Goal: Transaction & Acquisition: Obtain resource

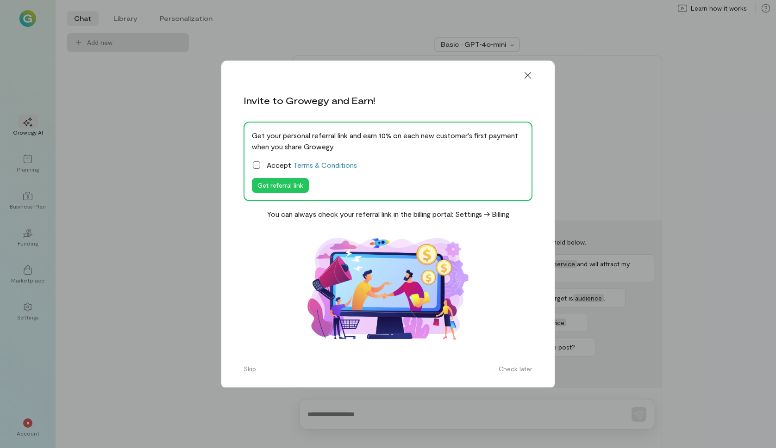
click at [255, 169] on icon at bounding box center [256, 165] width 9 height 9
click at [271, 181] on button "Get referral link" at bounding box center [280, 185] width 57 height 15
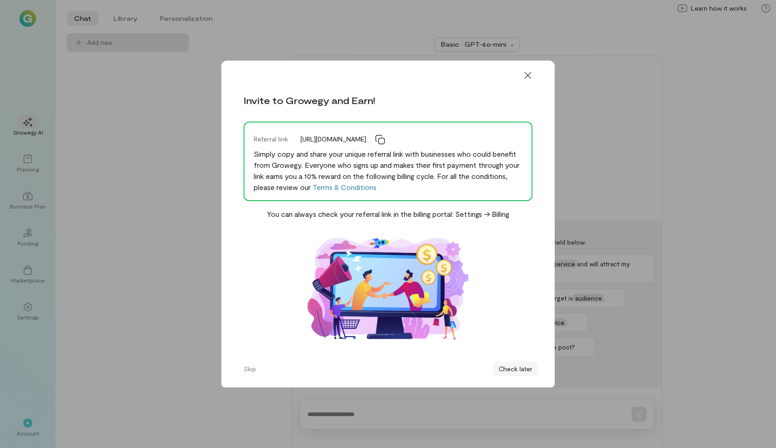
click at [525, 372] on button "Check later" at bounding box center [515, 369] width 45 height 15
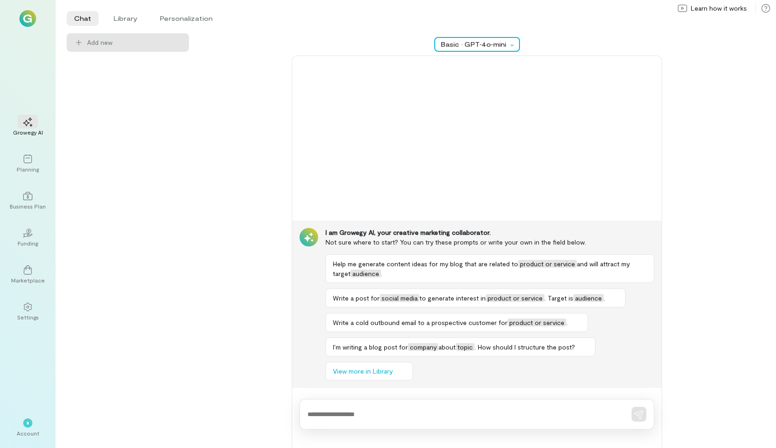
click at [515, 43] on div at bounding box center [513, 44] width 11 height 9
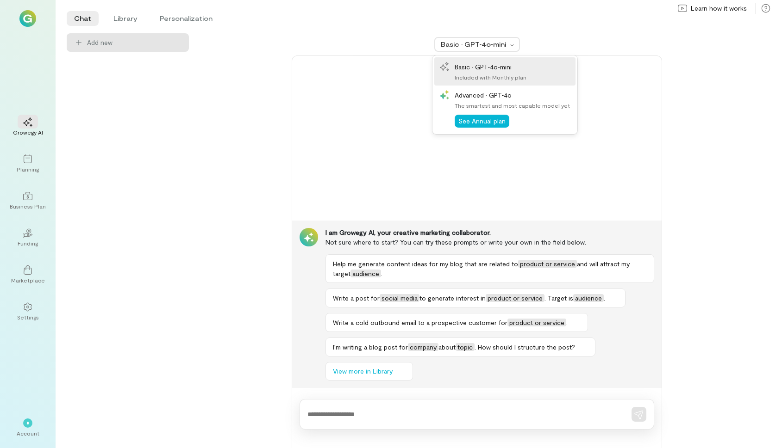
click at [319, 111] on div at bounding box center [476, 138] width 369 height 165
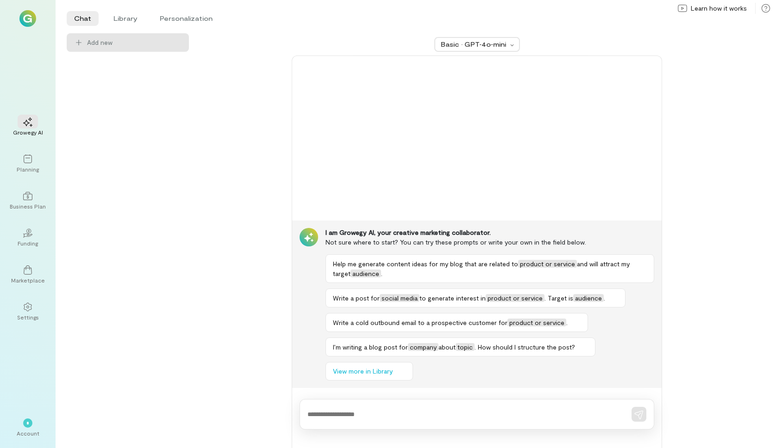
click at [339, 78] on div at bounding box center [476, 138] width 369 height 165
click at [376, 411] on textarea at bounding box center [463, 415] width 313 height 10
click at [29, 164] on div at bounding box center [28, 159] width 20 height 14
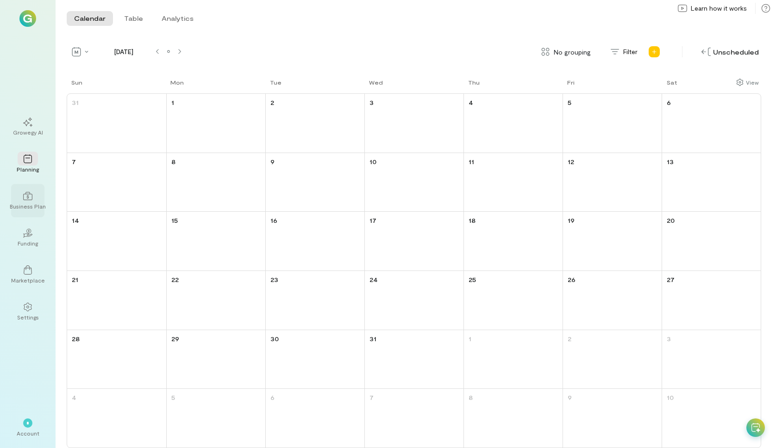
click at [35, 198] on div at bounding box center [28, 196] width 20 height 14
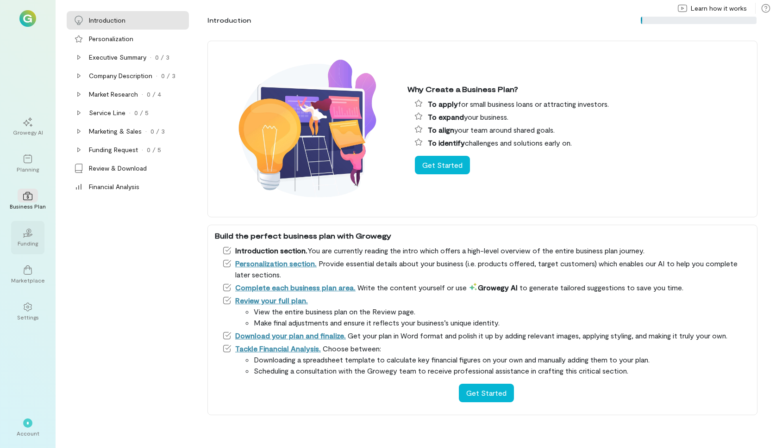
click at [31, 242] on div "Funding" at bounding box center [28, 243] width 20 height 7
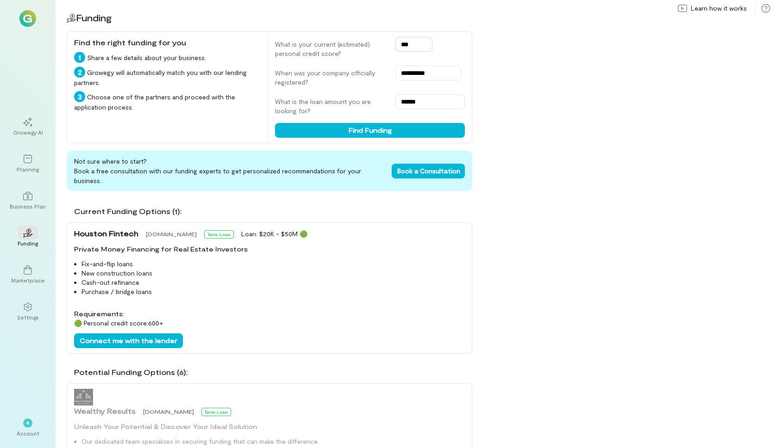
drag, startPoint x: 413, startPoint y: 46, endPoint x: 400, endPoint y: 47, distance: 13.0
click at [400, 47] on input "***" at bounding box center [413, 44] width 37 height 15
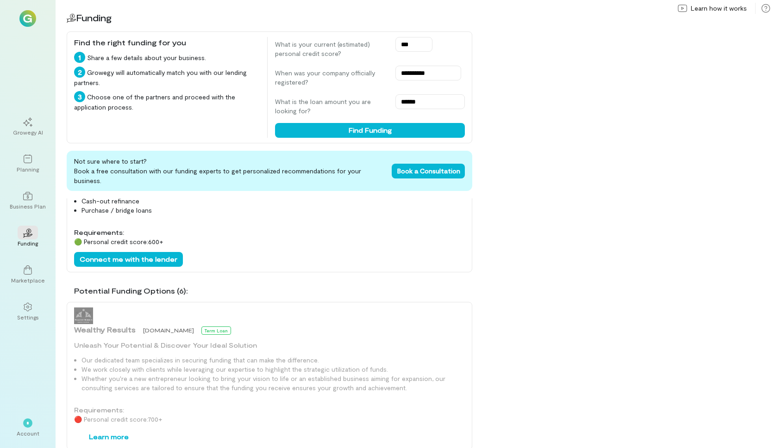
scroll to position [83, 0]
type input "***"
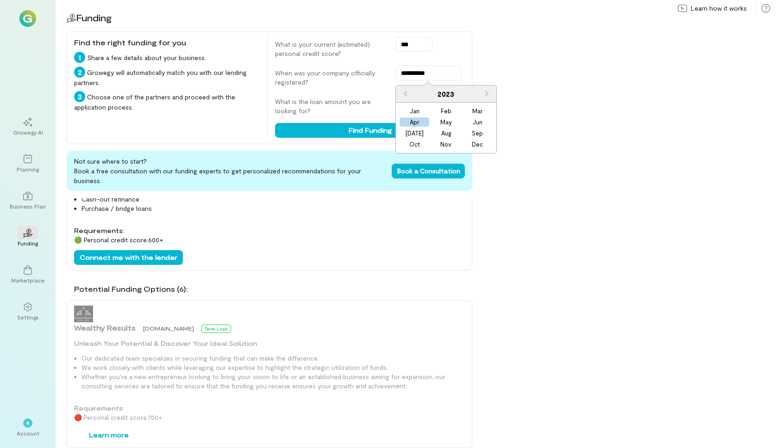
click at [370, 83] on label "When was your company officially registered?" at bounding box center [330, 77] width 111 height 19
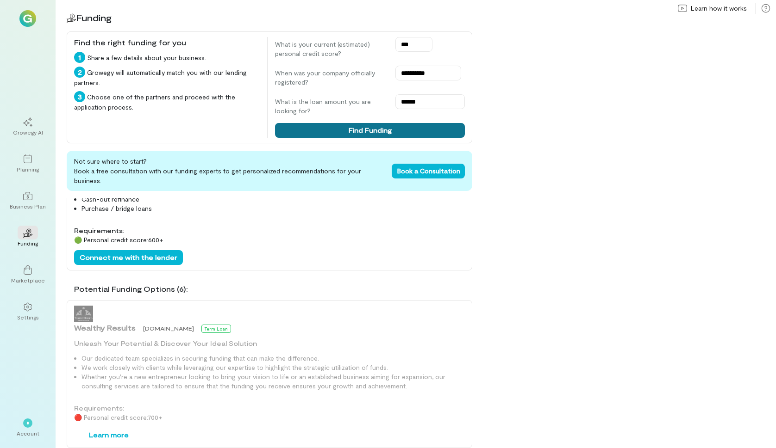
click at [375, 130] on button "Find Funding" at bounding box center [370, 130] width 190 height 15
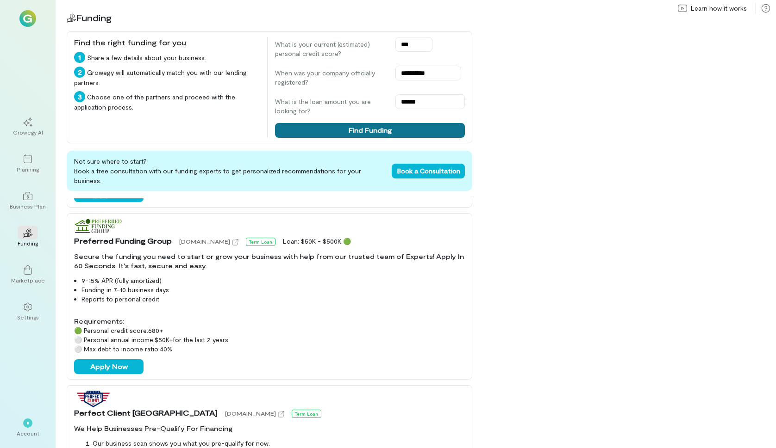
scroll to position [342, 0]
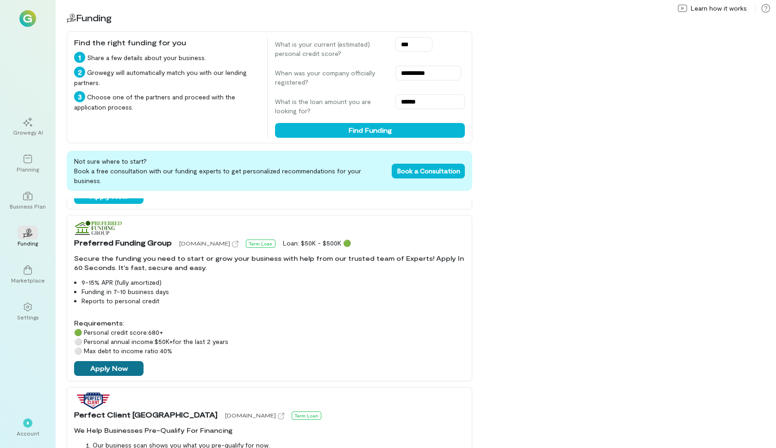
click at [107, 361] on button "Apply Now" at bounding box center [108, 368] width 69 height 15
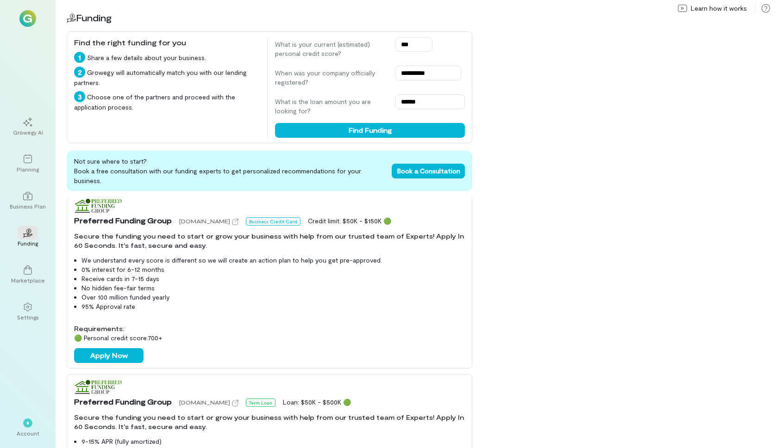
scroll to position [185, 0]
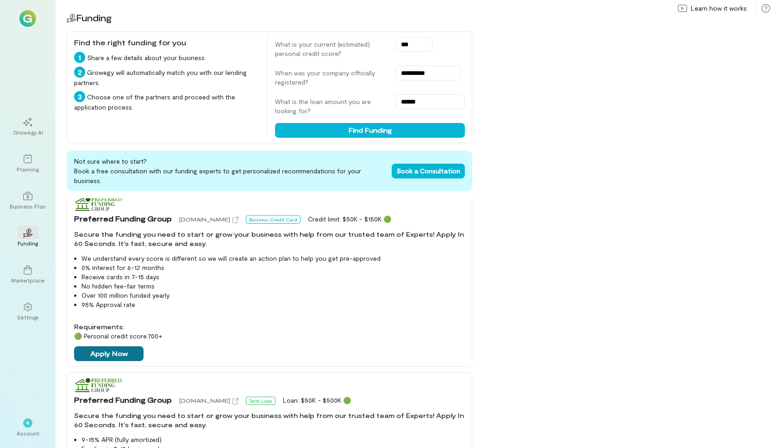
click at [107, 347] on button "Apply Now" at bounding box center [108, 354] width 69 height 15
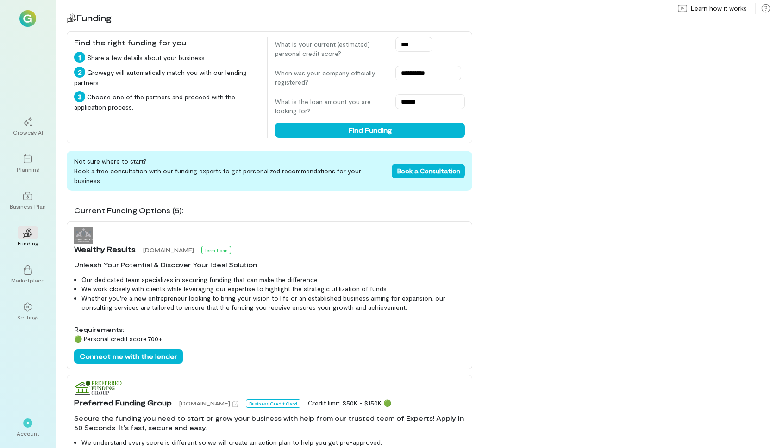
scroll to position [0, 0]
click at [128, 351] on button "Connect me with the lender" at bounding box center [128, 357] width 109 height 15
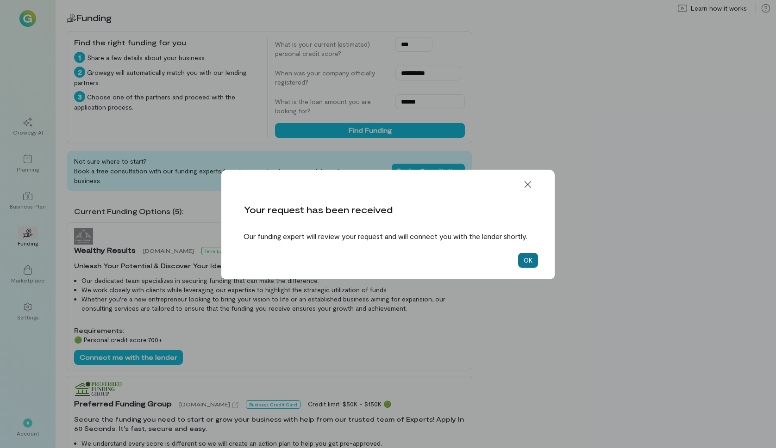
click at [534, 264] on button "OK" at bounding box center [528, 260] width 20 height 15
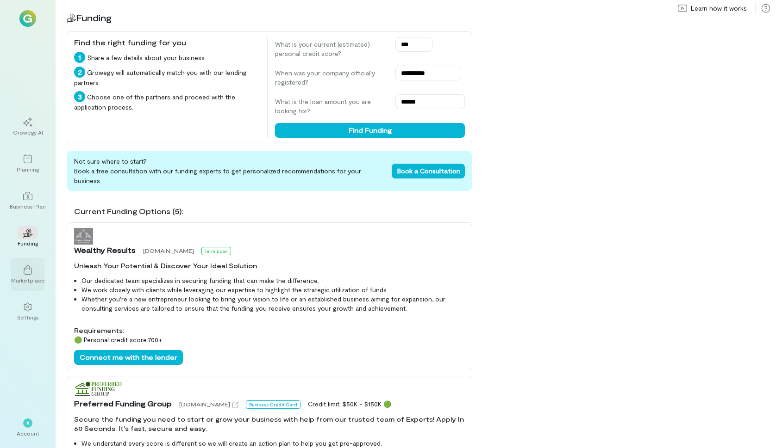
click at [24, 279] on div "Marketplace" at bounding box center [28, 280] width 34 height 7
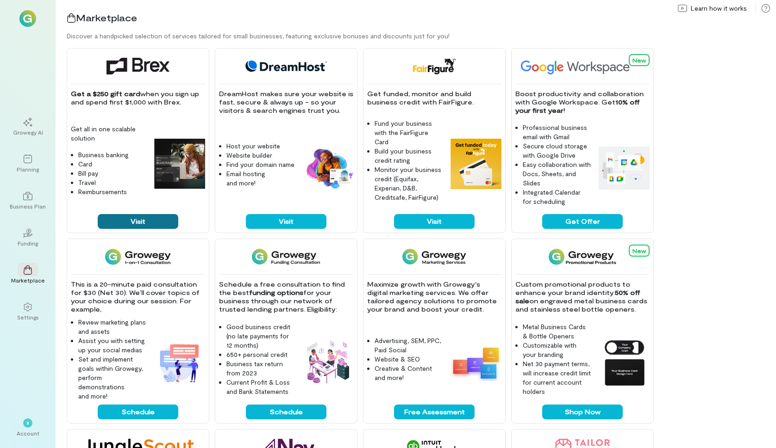
click at [135, 225] on button "Visit" at bounding box center [138, 221] width 81 height 15
